Goal: Book appointment/travel/reservation

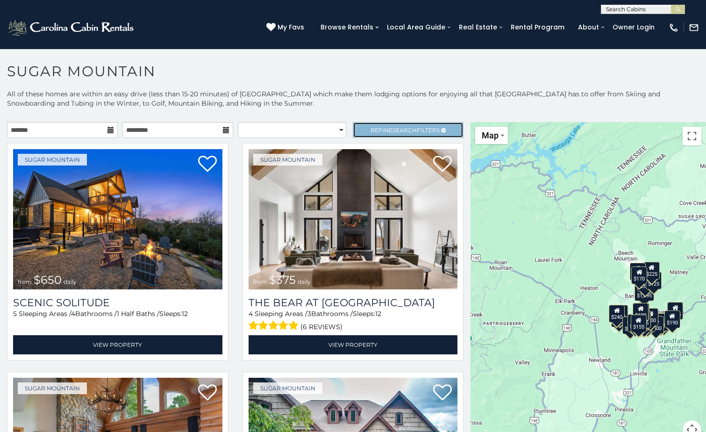
click at [405, 129] on span "Search" at bounding box center [405, 130] width 24 height 7
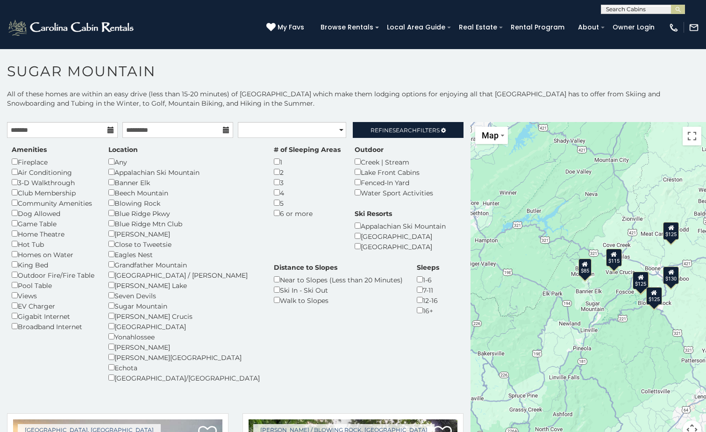
click at [355, 176] on div "Lake Front Cabins" at bounding box center [394, 172] width 79 height 10
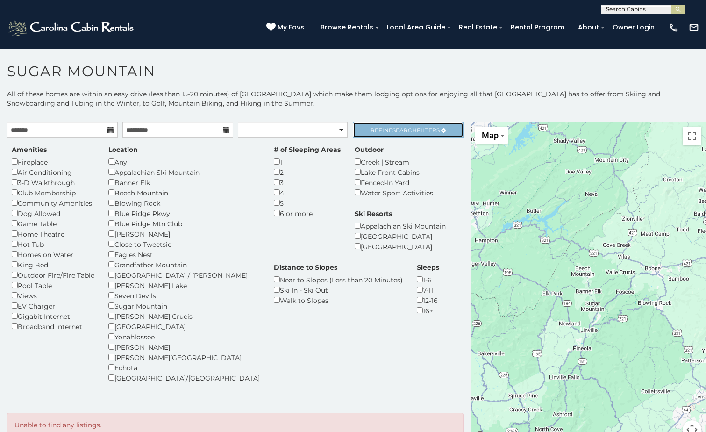
click at [415, 129] on span "Refine Search Filters" at bounding box center [405, 130] width 69 height 7
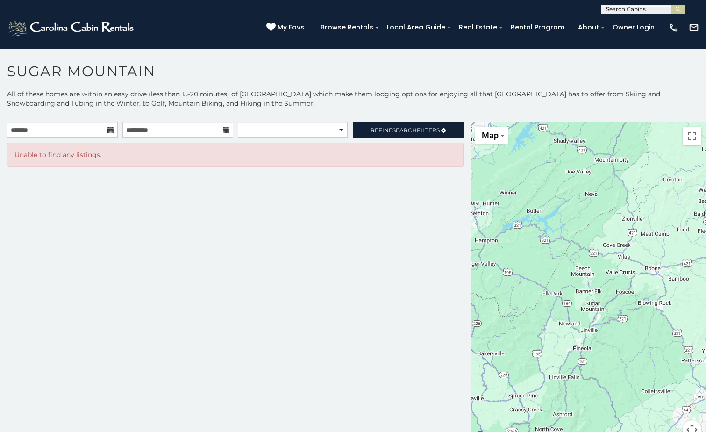
click at [110, 129] on icon at bounding box center [110, 130] width 7 height 7
click at [109, 132] on icon at bounding box center [110, 130] width 7 height 7
click at [109, 131] on icon at bounding box center [110, 130] width 7 height 7
